Goal: Information Seeking & Learning: Learn about a topic

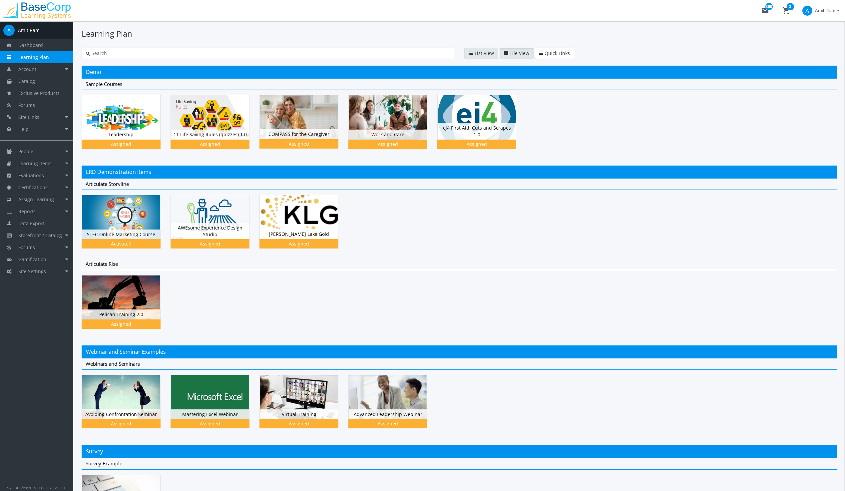
click at [479, 51] on span "List View" at bounding box center [484, 53] width 19 height 6
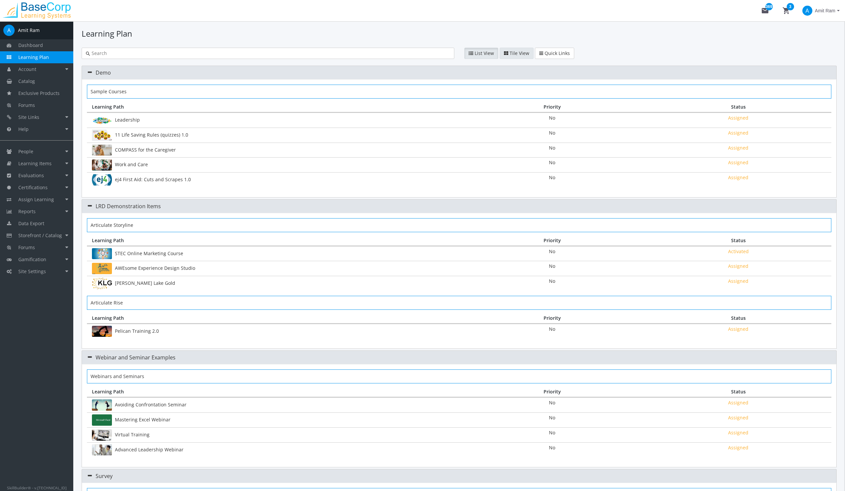
click at [511, 55] on span "Tile View" at bounding box center [520, 53] width 20 height 6
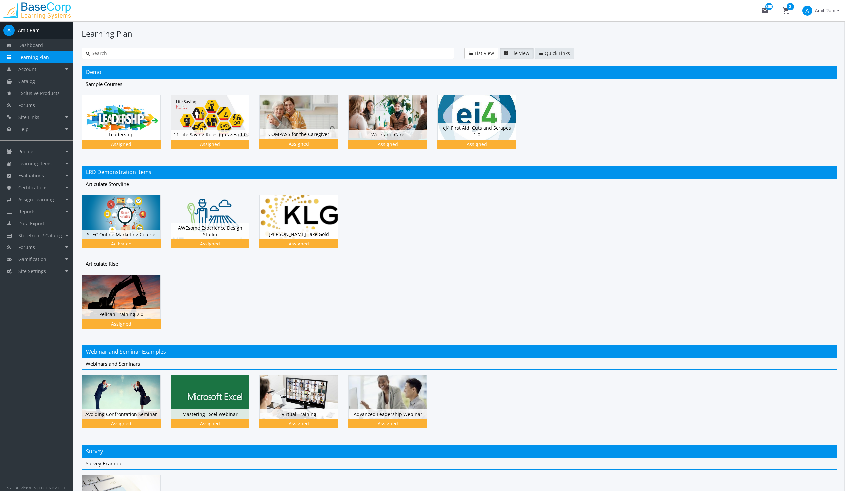
click at [545, 53] on span "Quick Links" at bounding box center [557, 53] width 25 height 6
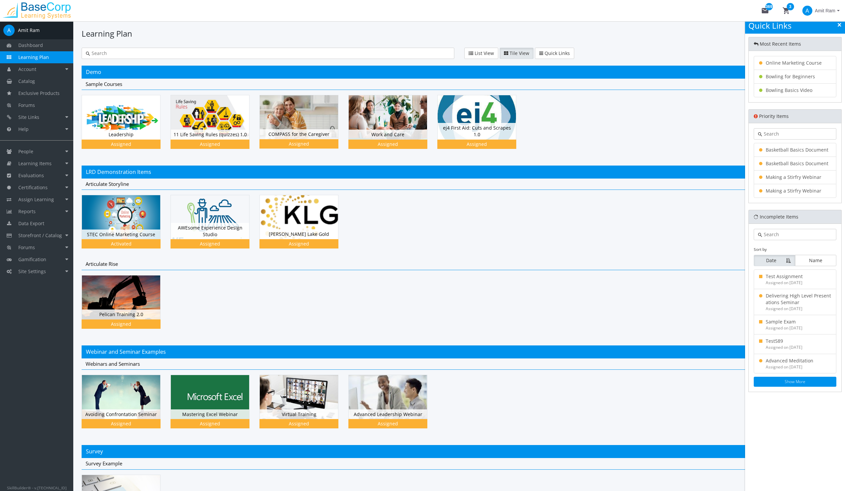
click at [840, 25] on icon at bounding box center [840, 25] width 4 height 5
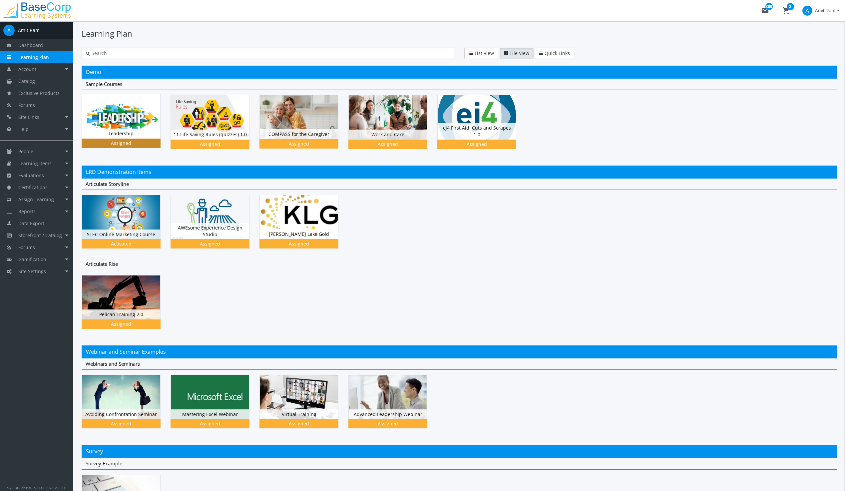
click at [129, 108] on img at bounding box center [121, 116] width 78 height 44
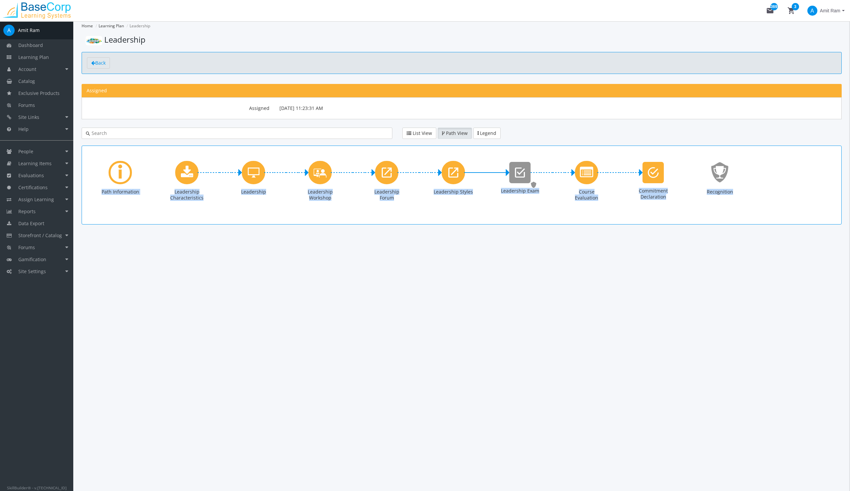
drag, startPoint x: 619, startPoint y: 152, endPoint x: 613, endPoint y: 273, distance: 121.4
click at [117, 171] on div "Learning Path" at bounding box center [120, 172] width 23 height 23
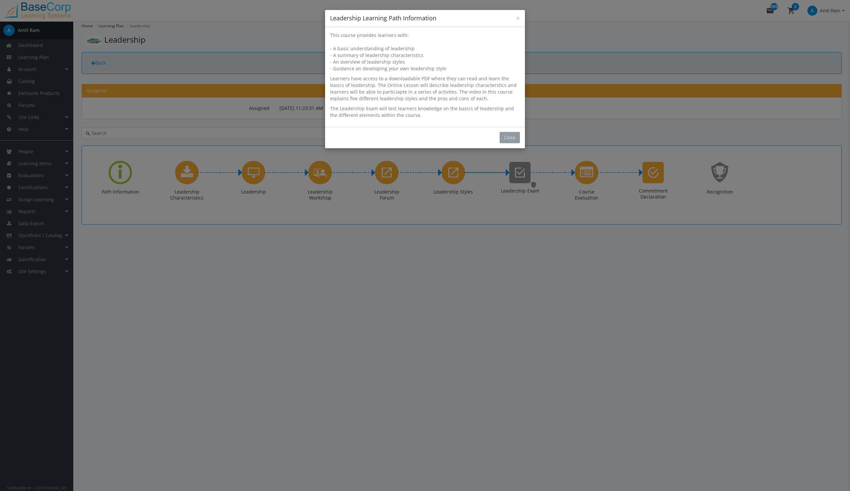
click at [511, 135] on button "Close" at bounding box center [510, 137] width 20 height 11
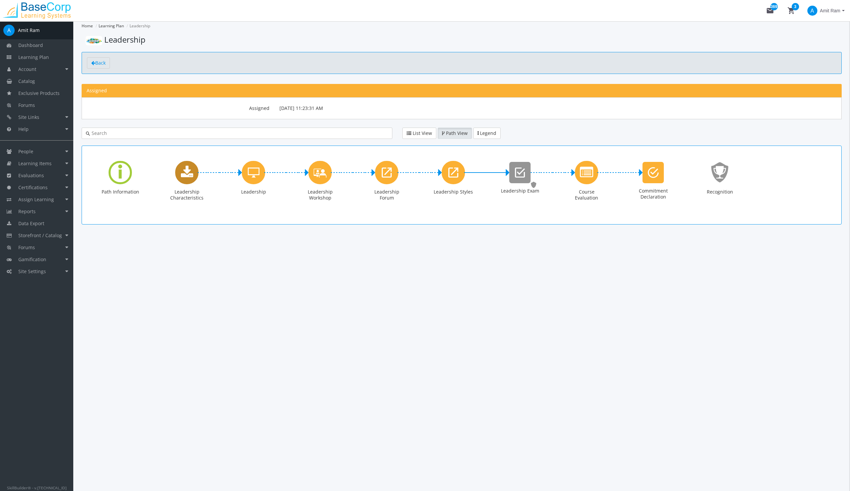
click at [187, 171] on icon "Leadership Characteristics" at bounding box center [187, 172] width 12 height 13
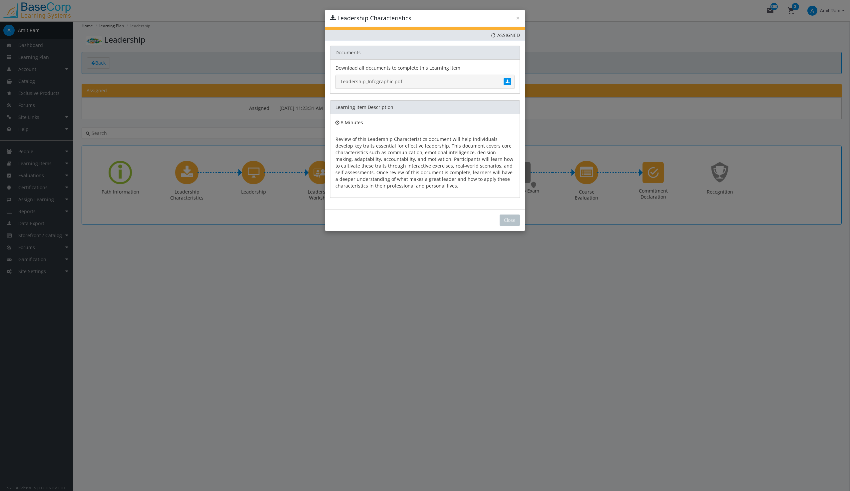
click at [412, 80] on link "Leadership_Infographic.pdf" at bounding box center [425, 82] width 179 height 14
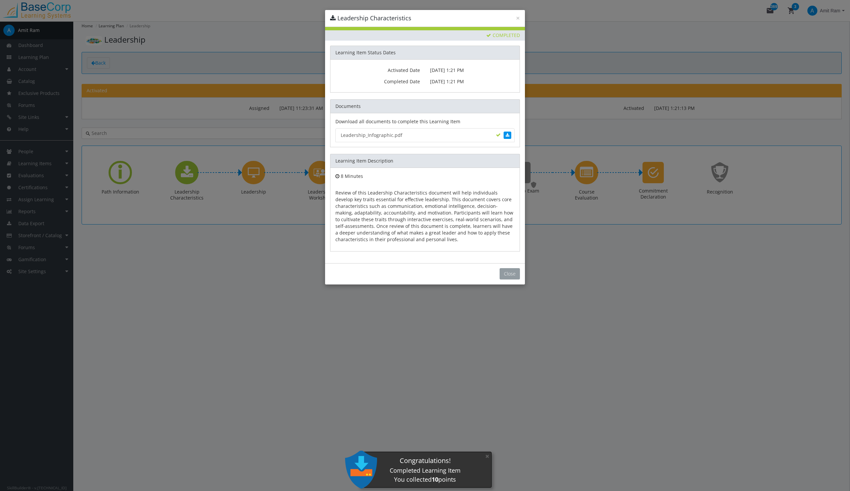
click at [513, 275] on button "Close" at bounding box center [510, 273] width 20 height 11
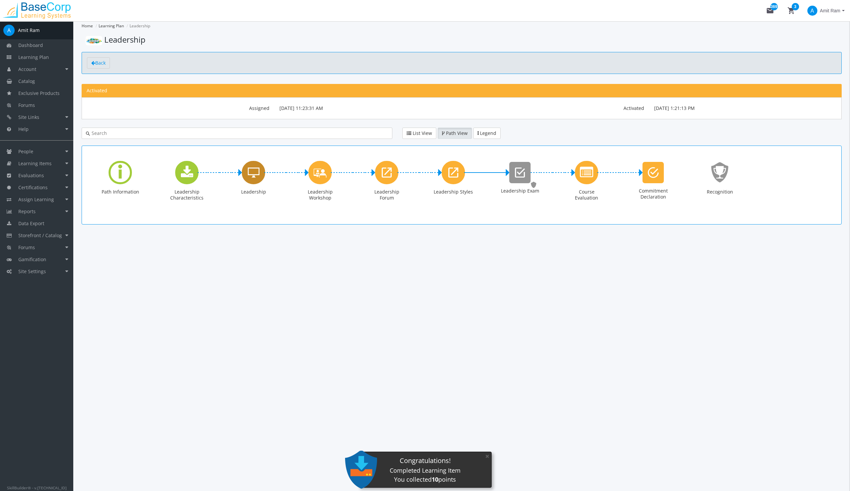
click at [255, 169] on icon "Leadership" at bounding box center [254, 172] width 12 height 13
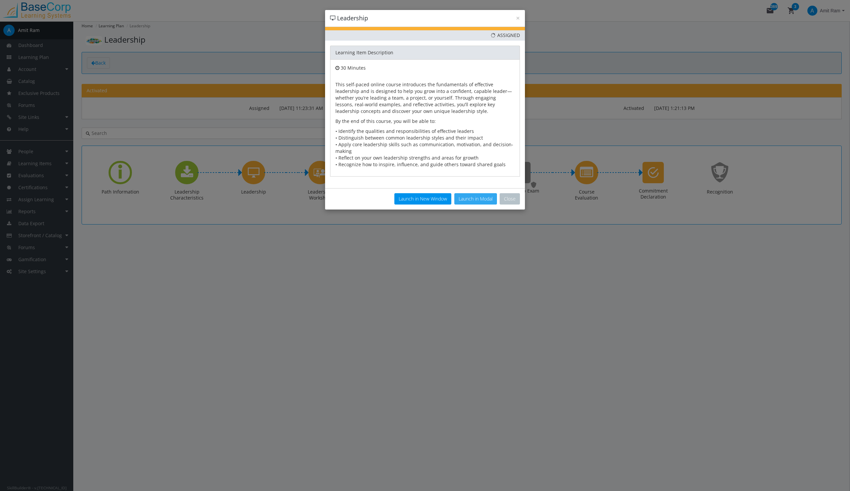
click at [479, 197] on button "Launch in Modal" at bounding box center [476, 198] width 43 height 11
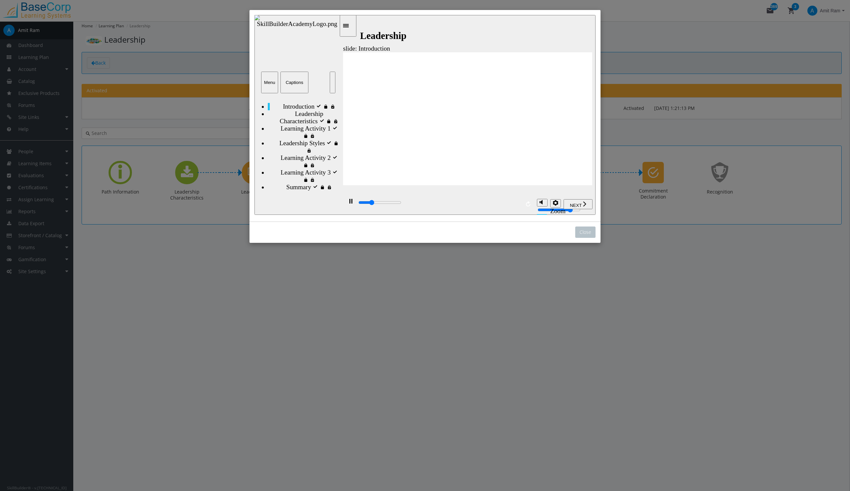
click at [580, 205] on span "NEXT" at bounding box center [576, 205] width 12 height 5
type input "2400"
click at [352, 202] on div "play/pause" at bounding box center [350, 204] width 11 height 11
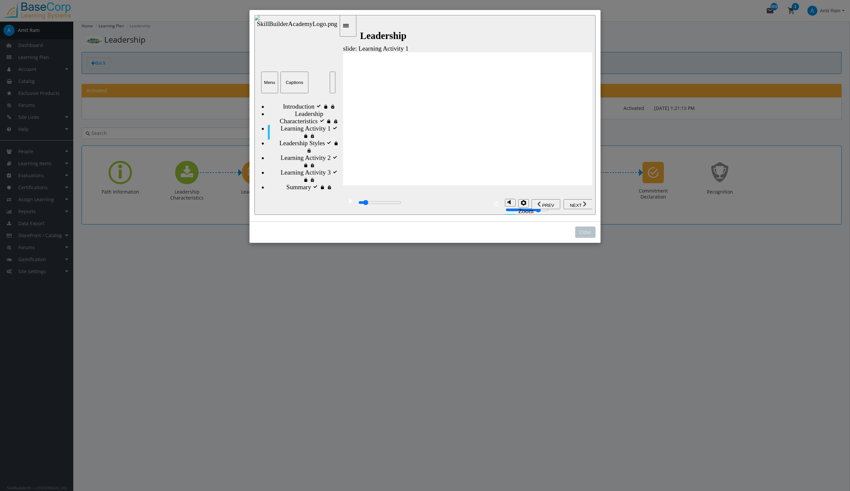
click at [295, 79] on button "Captions" at bounding box center [295, 83] width 28 height 22
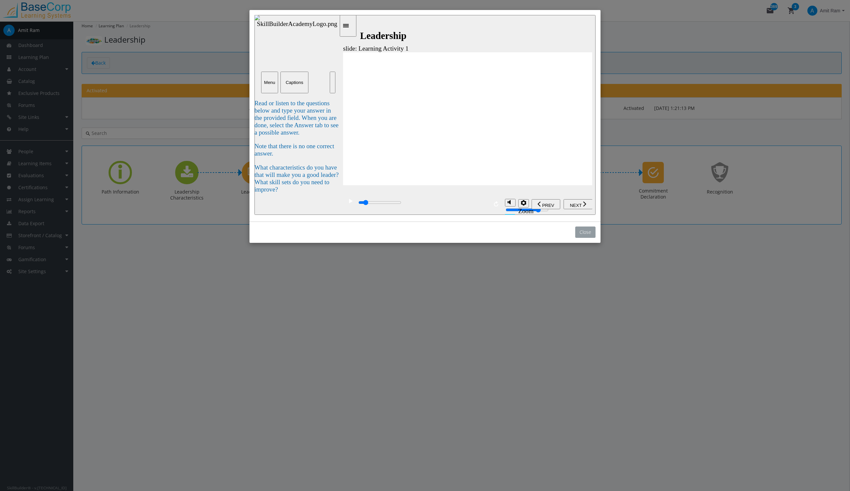
click at [586, 232] on button "Close" at bounding box center [585, 232] width 20 height 11
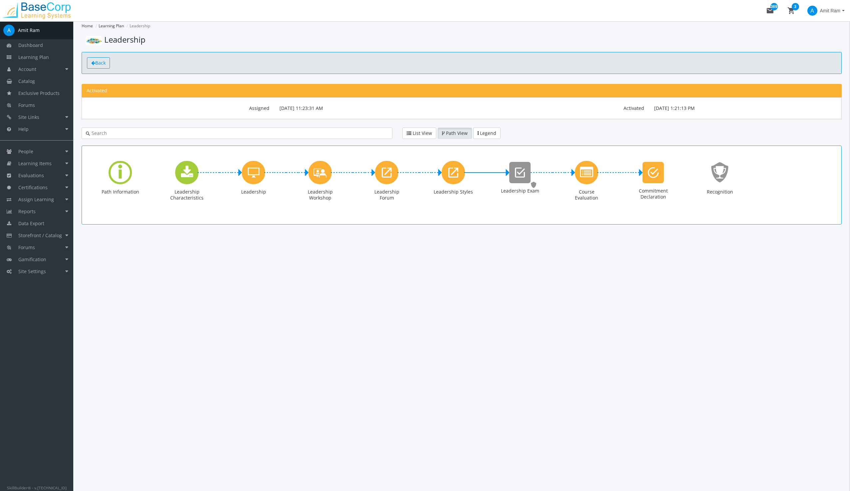
click at [103, 66] on span "Back" at bounding box center [100, 63] width 10 height 6
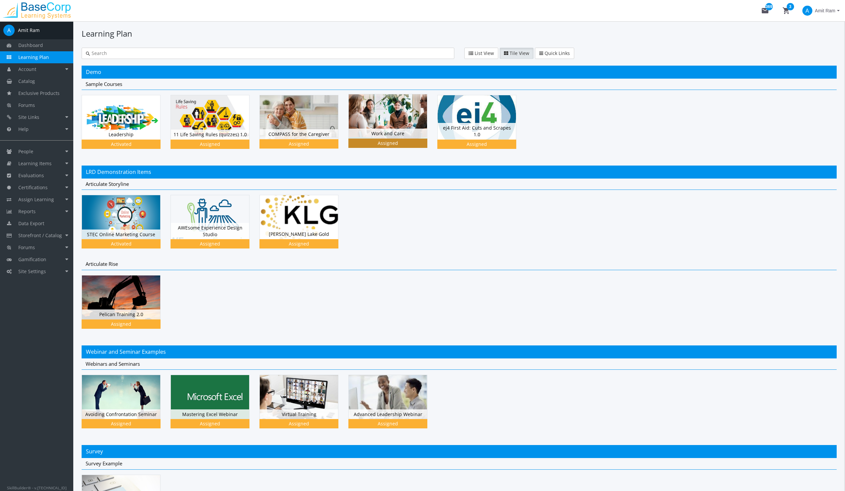
drag, startPoint x: 401, startPoint y: 130, endPoint x: 423, endPoint y: 156, distance: 33.8
drag, startPoint x: 423, startPoint y: 156, endPoint x: 388, endPoint y: 115, distance: 53.4
click at [388, 115] on img at bounding box center [388, 116] width 78 height 44
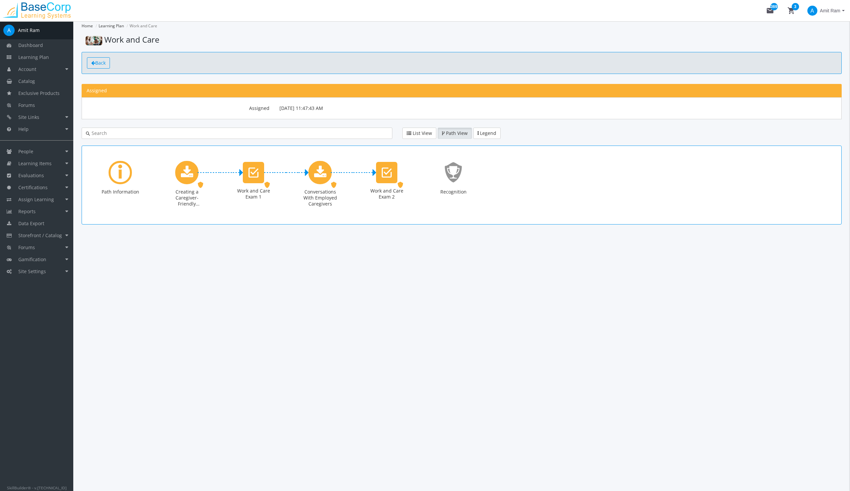
click at [96, 61] on span "Back" at bounding box center [100, 63] width 10 height 6
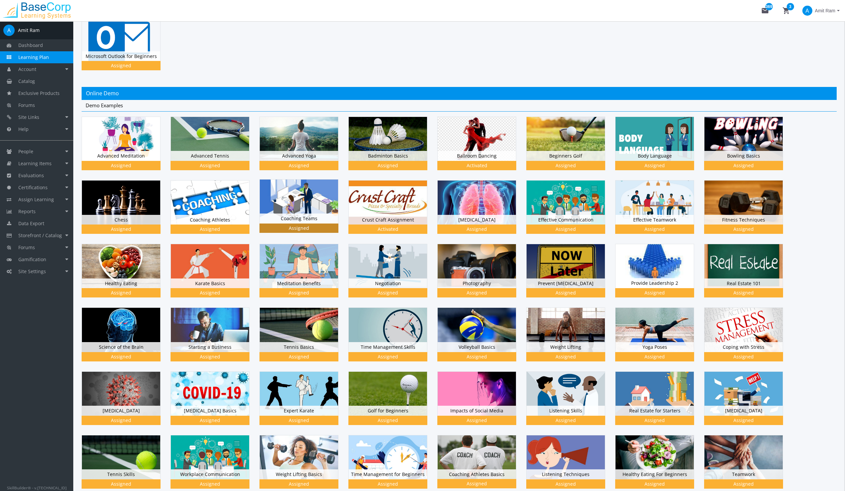
scroll to position [1633, 0]
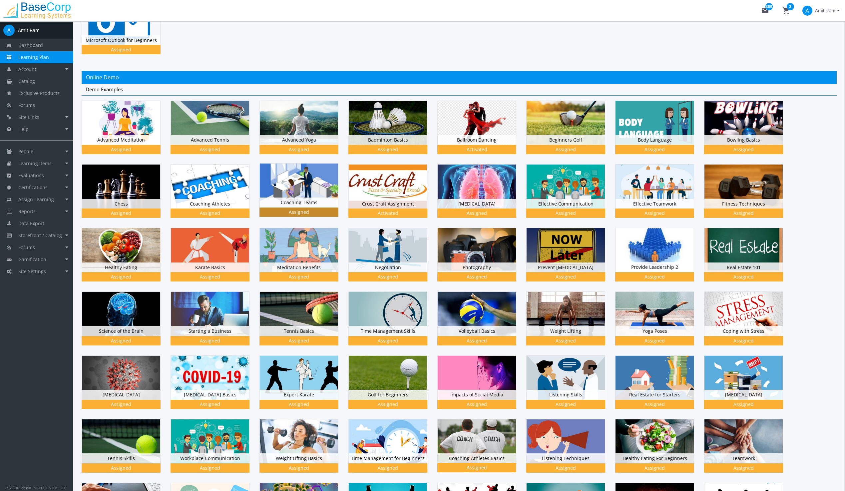
click at [309, 180] on img at bounding box center [299, 186] width 78 height 44
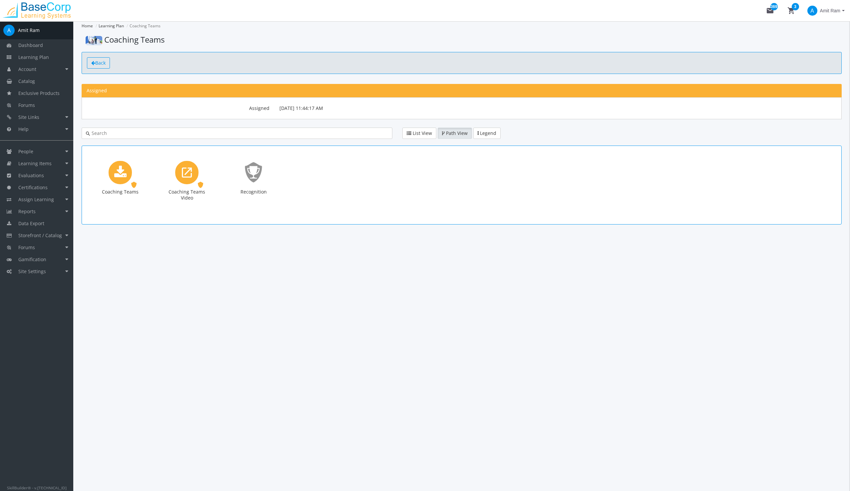
click at [100, 61] on span "Back" at bounding box center [100, 63] width 10 height 6
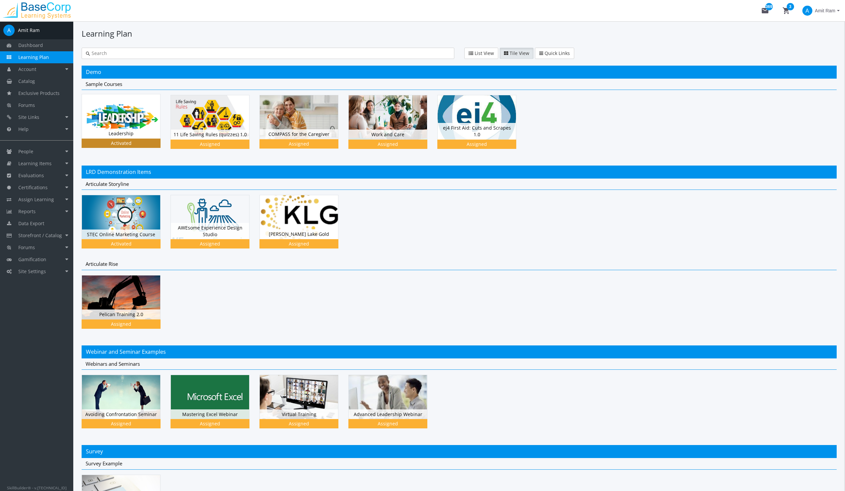
click at [117, 123] on img at bounding box center [121, 116] width 78 height 44
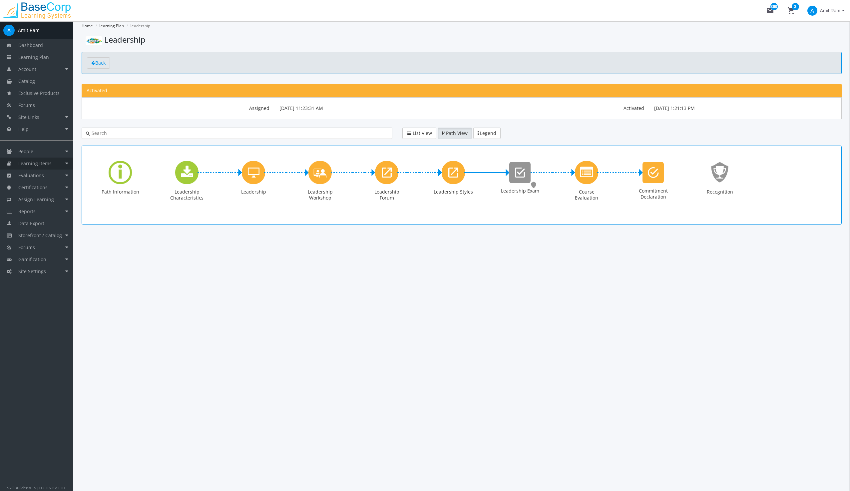
click at [31, 164] on span "Learning Items" at bounding box center [34, 163] width 33 height 6
click at [29, 176] on link "Learning Items" at bounding box center [41, 176] width 63 height 12
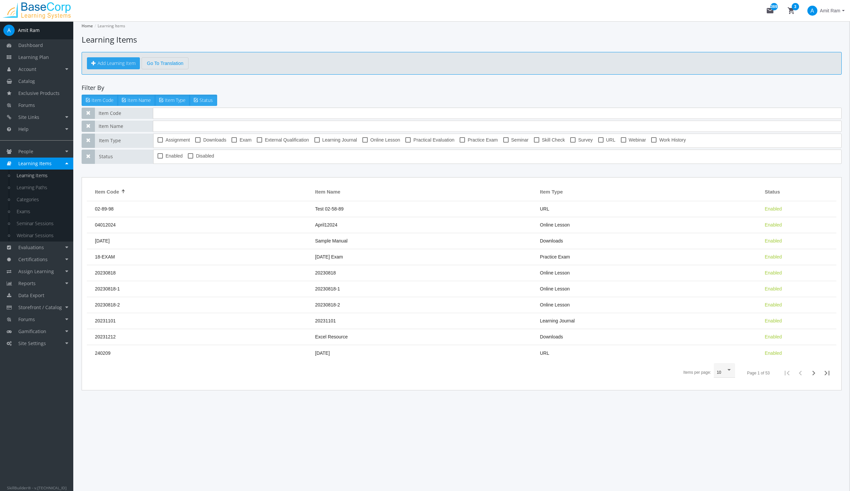
click at [114, 62] on button "Add Learning Item" at bounding box center [113, 63] width 53 height 12
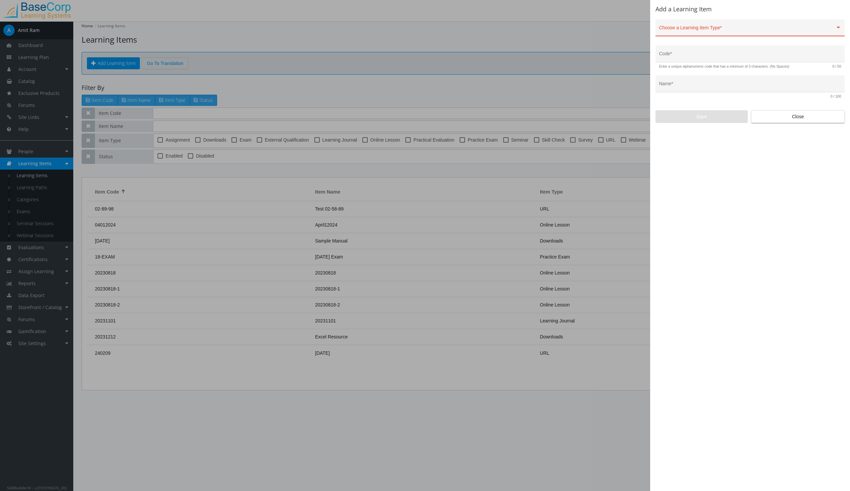
click at [682, 26] on div "Choose a Learning Item Type *" at bounding box center [750, 30] width 182 height 14
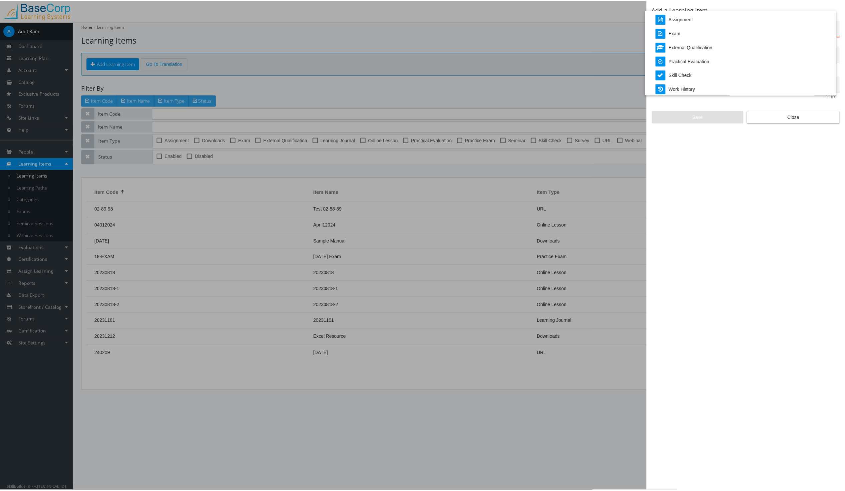
scroll to position [139, 0]
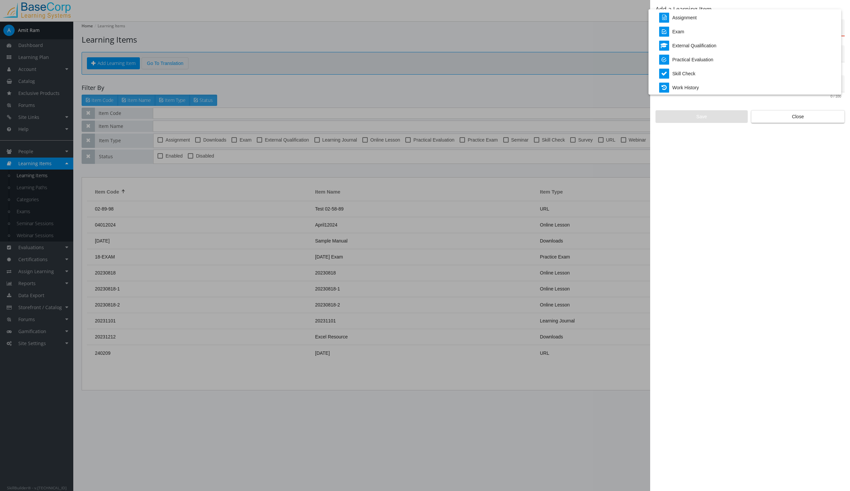
click at [706, 147] on div at bounding box center [425, 245] width 850 height 491
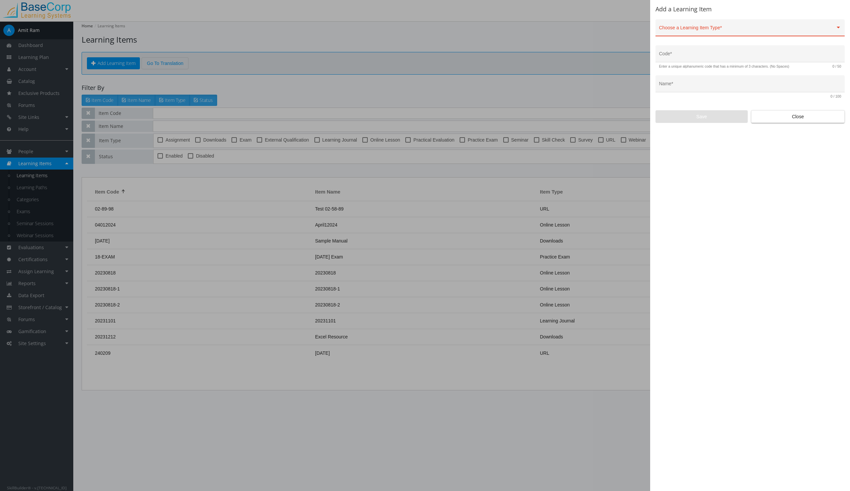
click at [38, 56] on div at bounding box center [425, 245] width 850 height 491
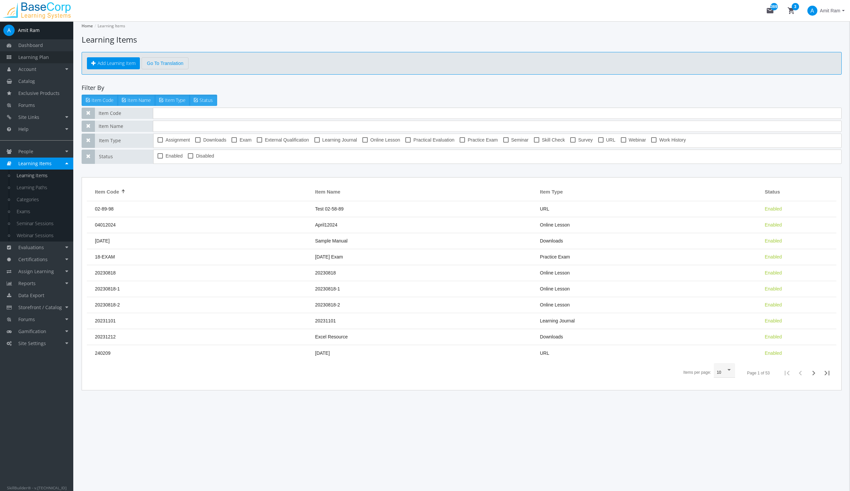
click at [38, 57] on span "Learning Plan" at bounding box center [33, 57] width 31 height 6
